Goal: Navigation & Orientation: Find specific page/section

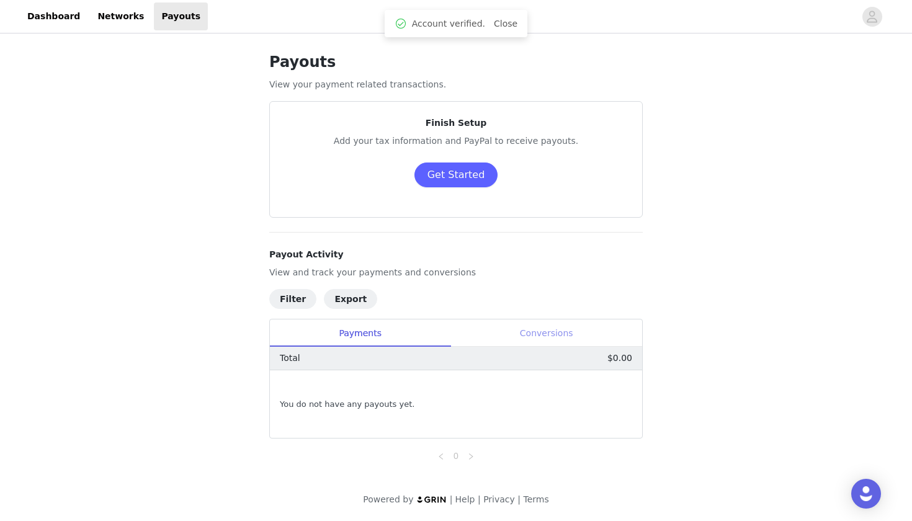
click at [532, 324] on div "Conversions" at bounding box center [546, 333] width 192 height 28
click at [377, 335] on div "Payments" at bounding box center [360, 333] width 181 height 28
click at [120, 11] on link "Networks" at bounding box center [120, 16] width 61 height 28
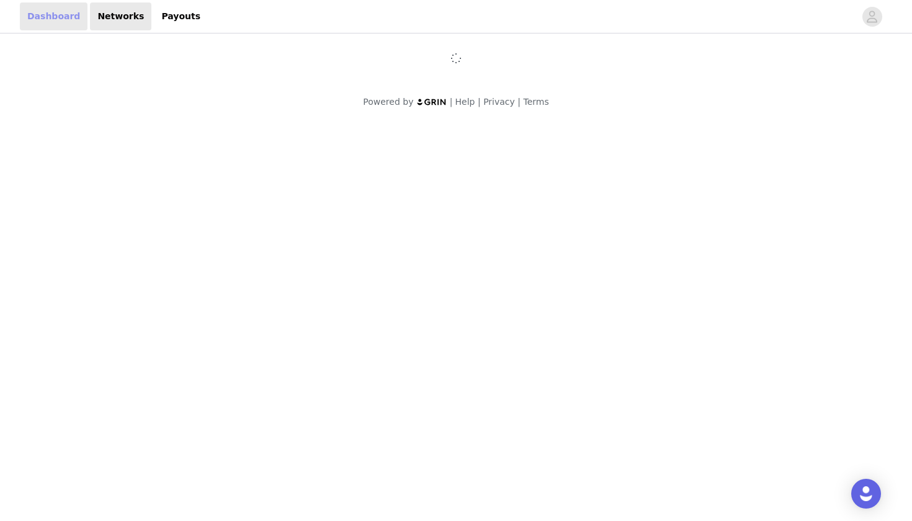
click at [43, 9] on link "Dashboard" at bounding box center [54, 16] width 68 height 28
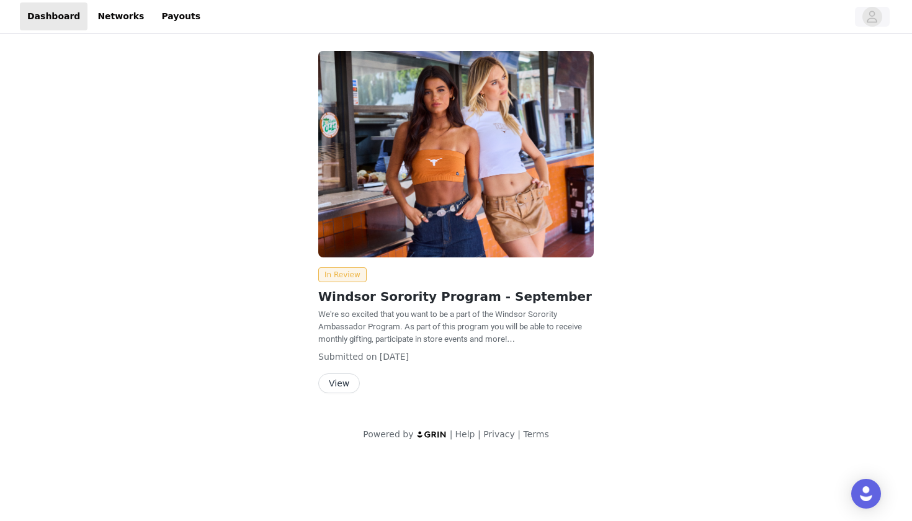
click at [871, 19] on icon "avatar" at bounding box center [872, 17] width 12 height 20
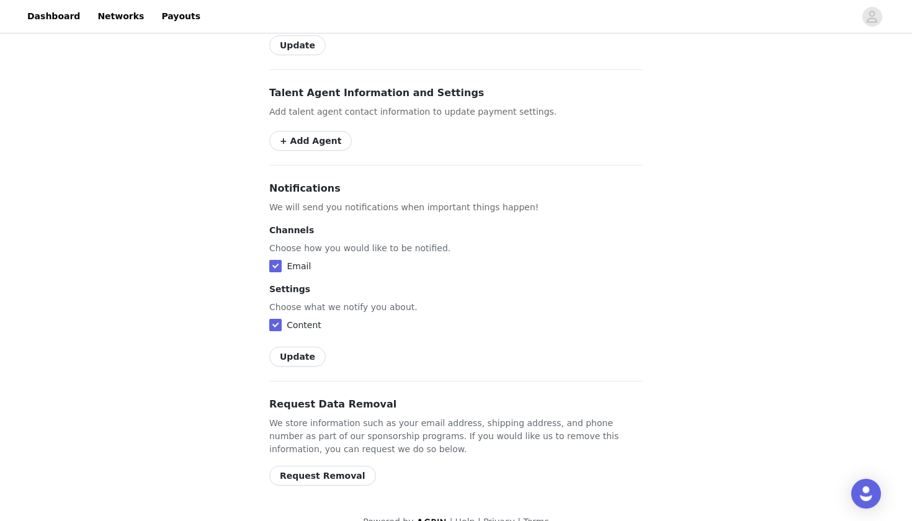
scroll to position [649, 0]
click at [299, 347] on button "Update" at bounding box center [297, 357] width 56 height 20
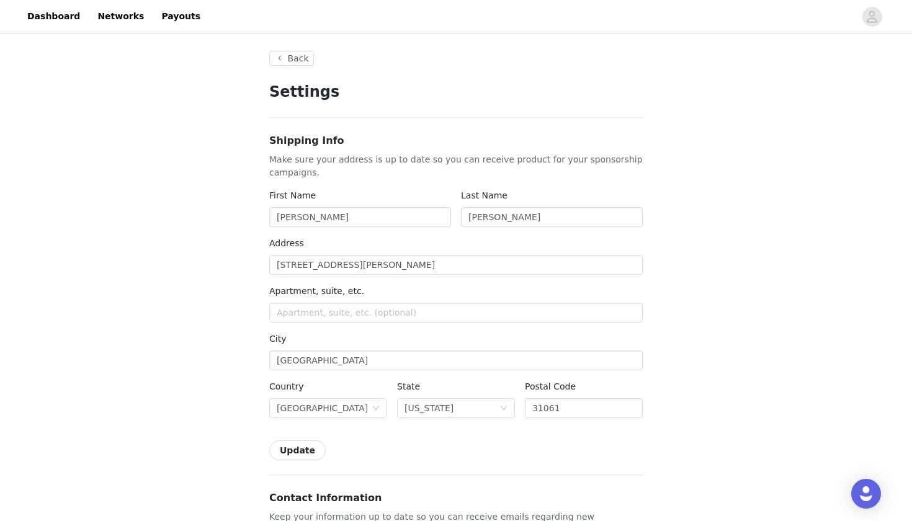
scroll to position [0, 0]
click at [298, 57] on button "Back" at bounding box center [291, 58] width 45 height 15
click at [50, 16] on link "Dashboard" at bounding box center [54, 16] width 68 height 28
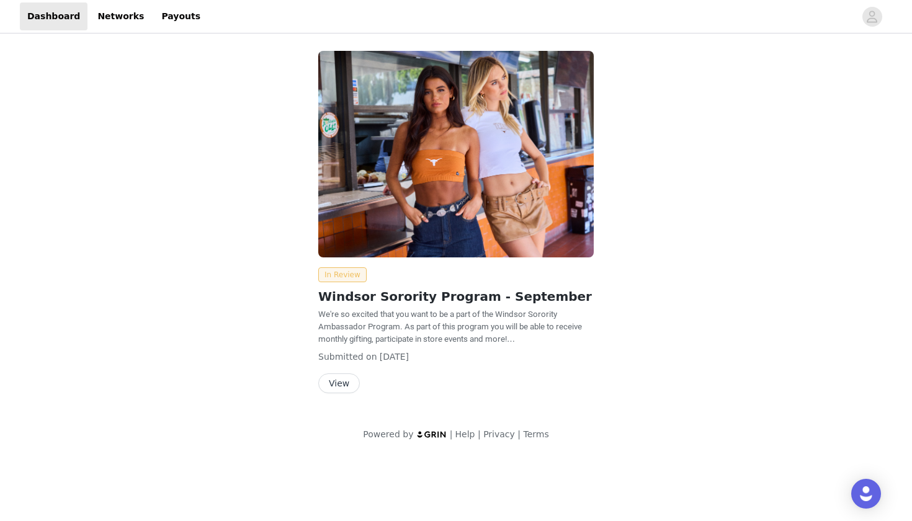
click at [353, 274] on span "In Review" at bounding box center [342, 274] width 48 height 15
click at [347, 276] on span "In Review" at bounding box center [342, 274] width 48 height 15
click at [339, 383] on button "View" at bounding box center [339, 383] width 42 height 20
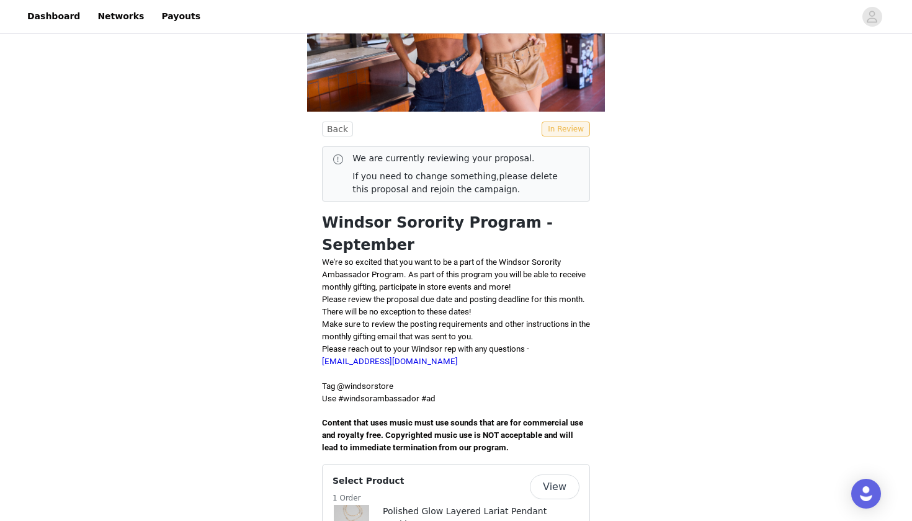
scroll to position [127, 0]
